Goal: Subscribe to service/newsletter

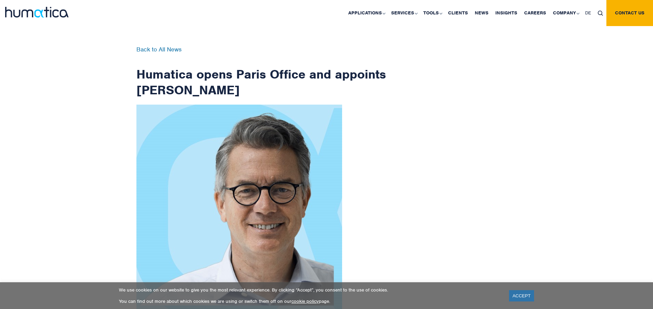
scroll to position [1093, 0]
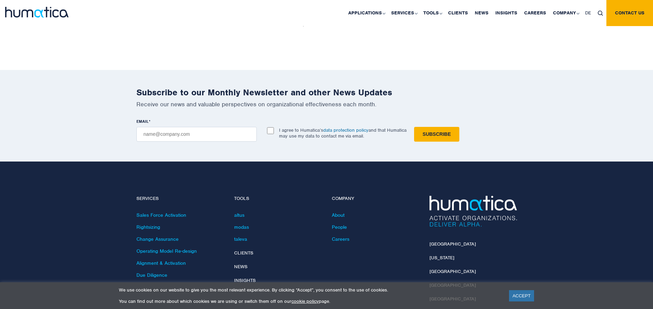
checkbox input "true"
type input "[EMAIL_ADDRESS][DOMAIN_NAME]"
click at [414, 127] on input "Subscribe" at bounding box center [436, 134] width 45 height 15
